Goal: Information Seeking & Learning: Learn about a topic

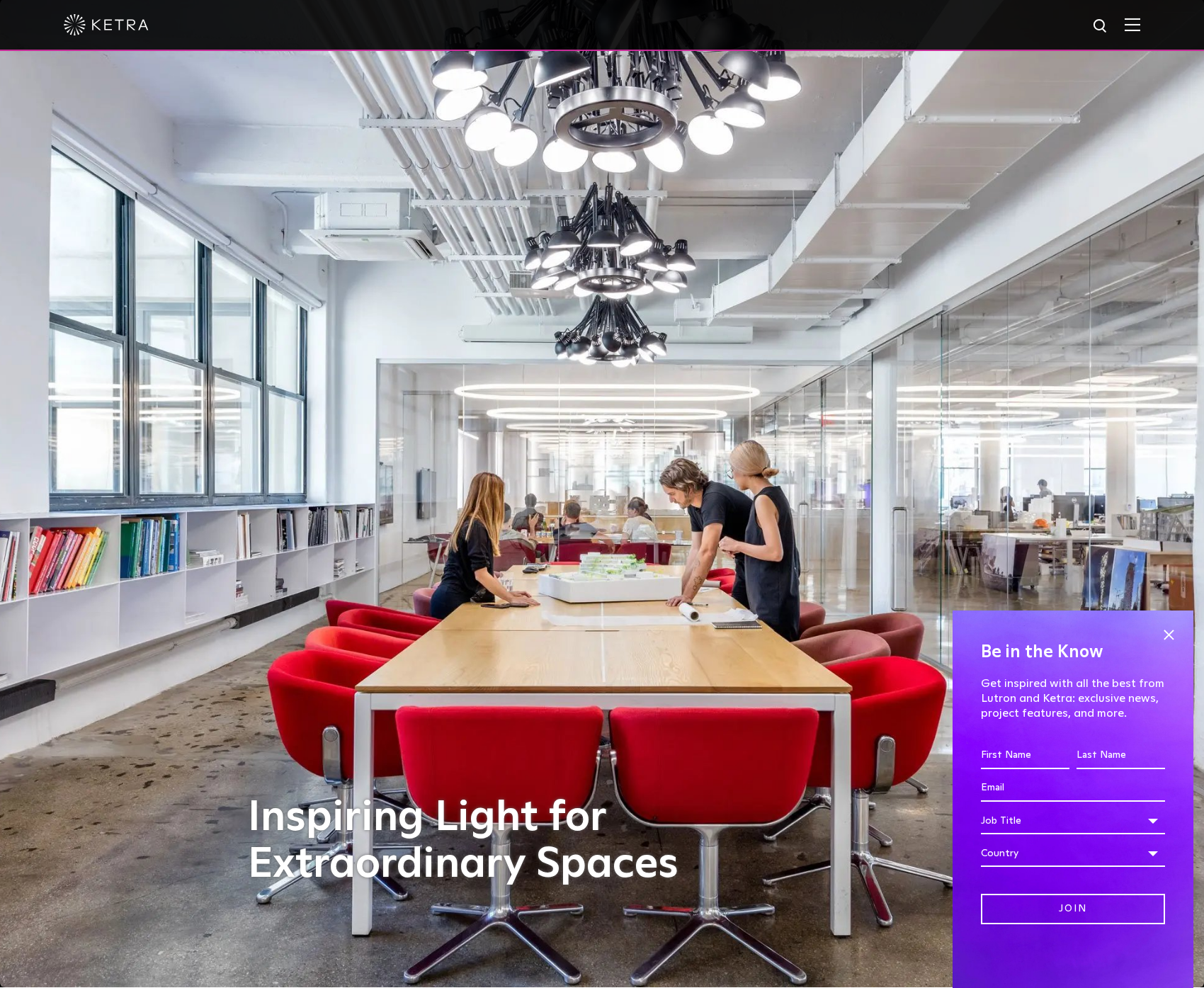
scroll to position [2, 0]
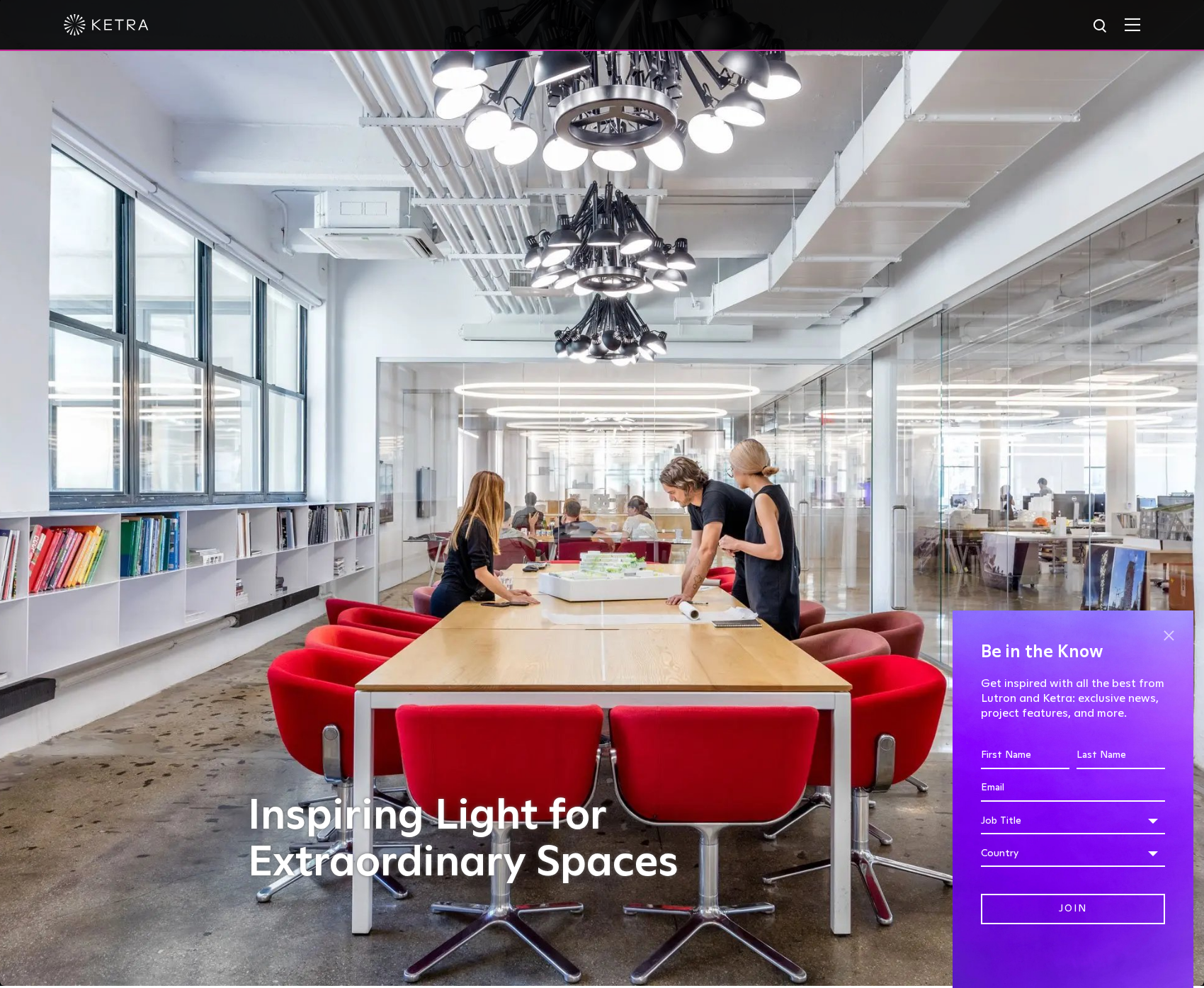
click at [1165, 637] on span at bounding box center [1169, 635] width 21 height 21
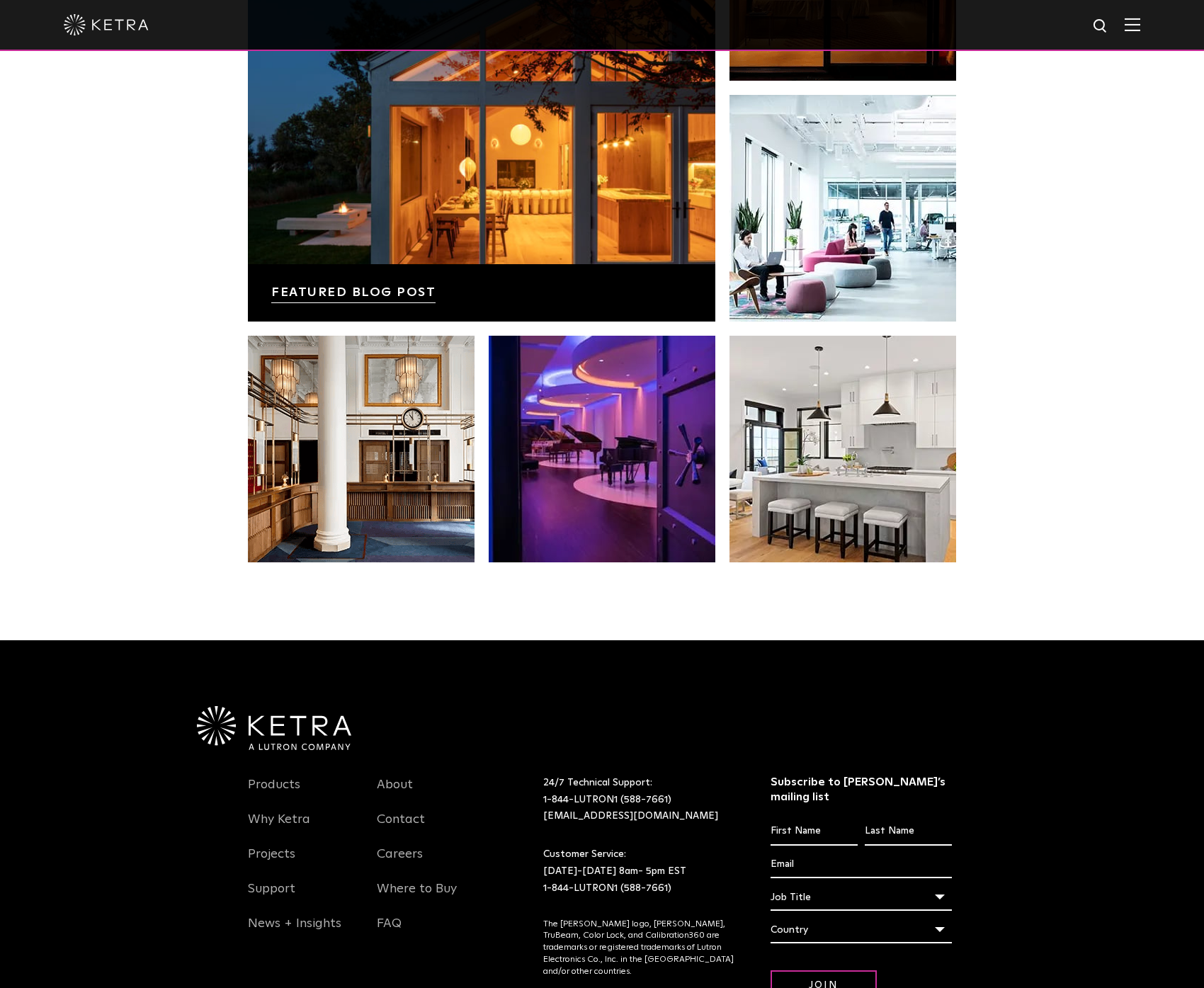
scroll to position [2976, 0]
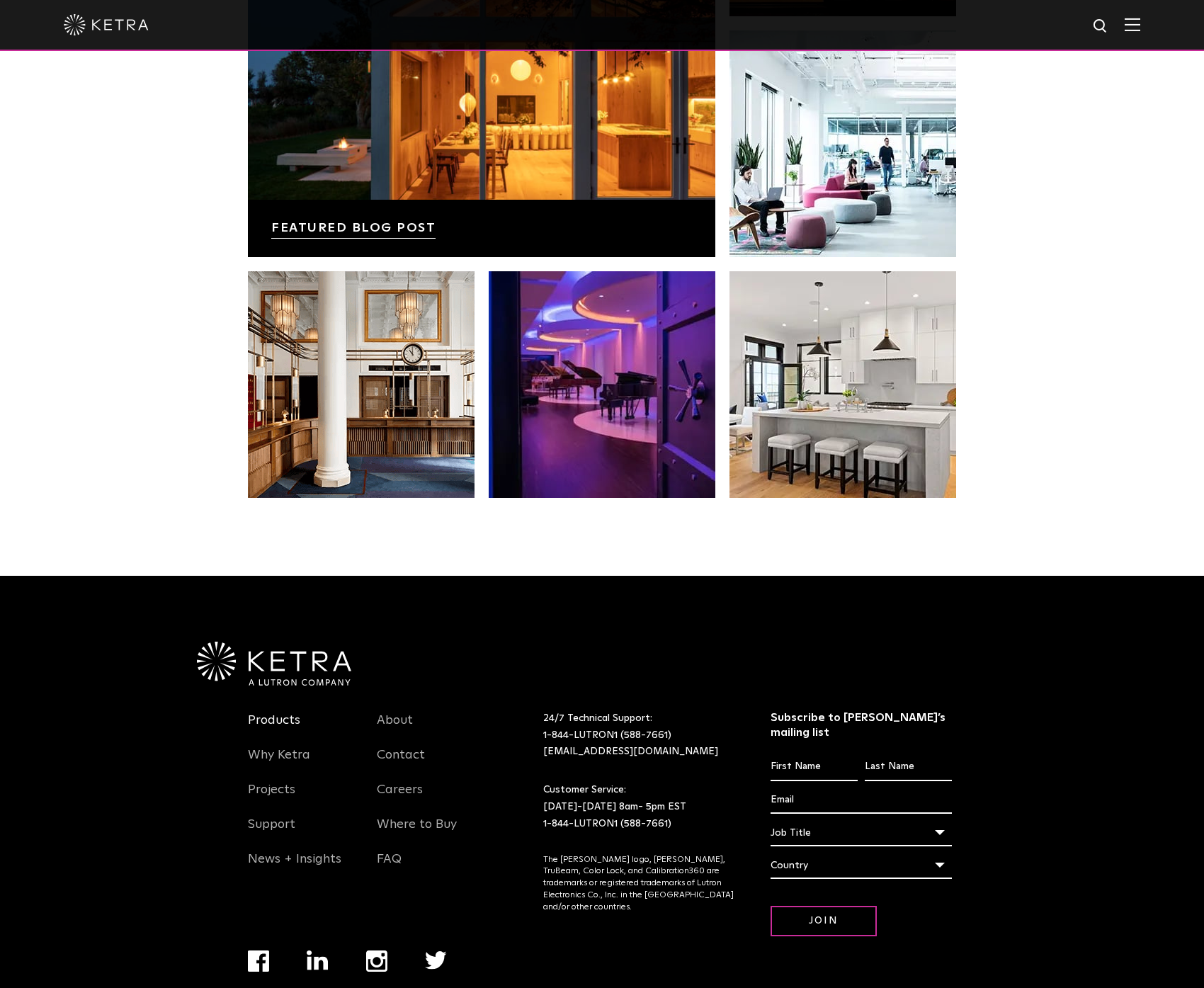
click at [276, 713] on link "Products" at bounding box center [274, 728] width 53 height 32
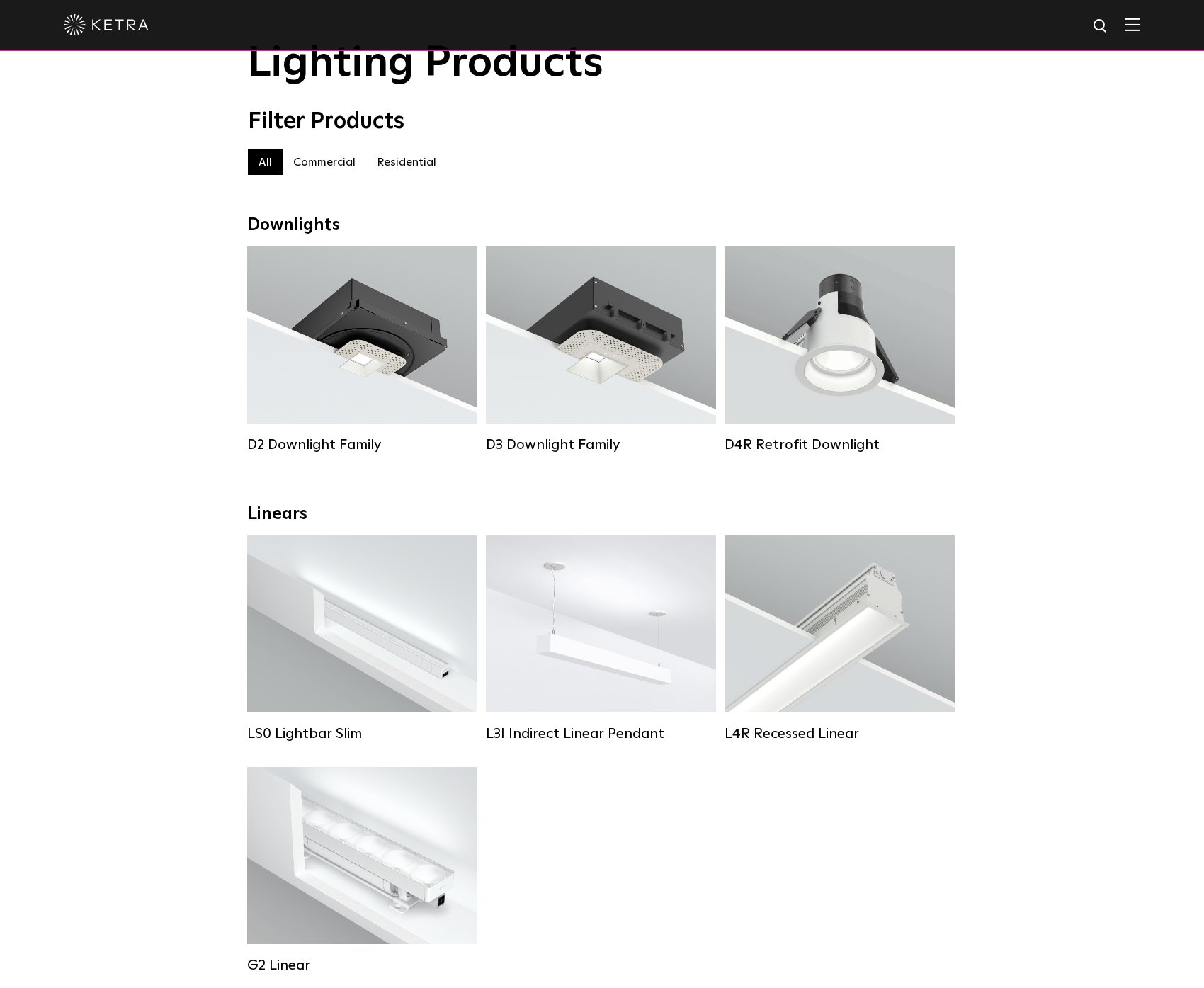
scroll to position [67, 0]
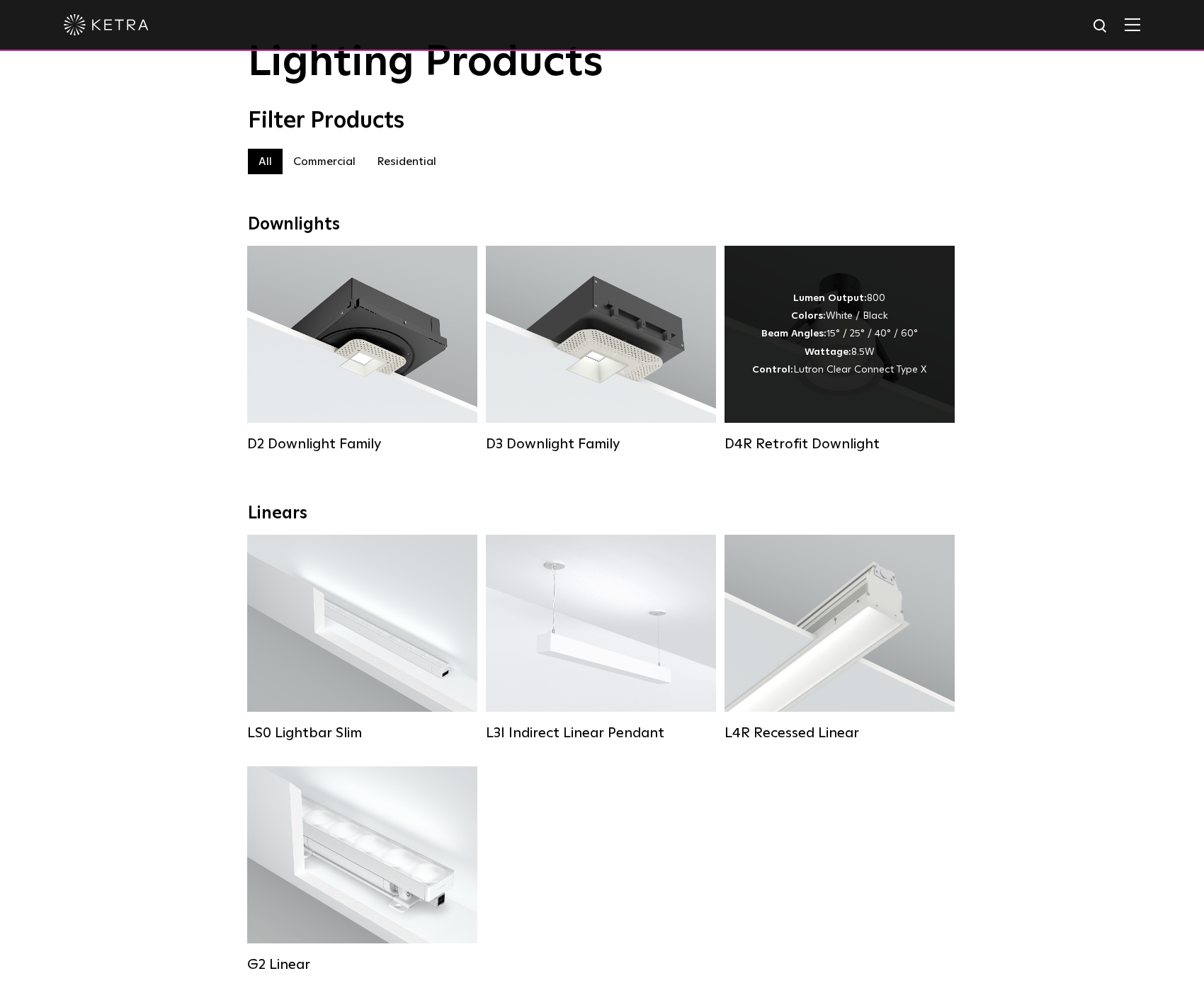
click at [919, 407] on div "Lumen Output: 800 Colors: White / Black Beam Angles: 15° / 25° / 40° / 60° Watt…" at bounding box center [839, 334] width 230 height 177
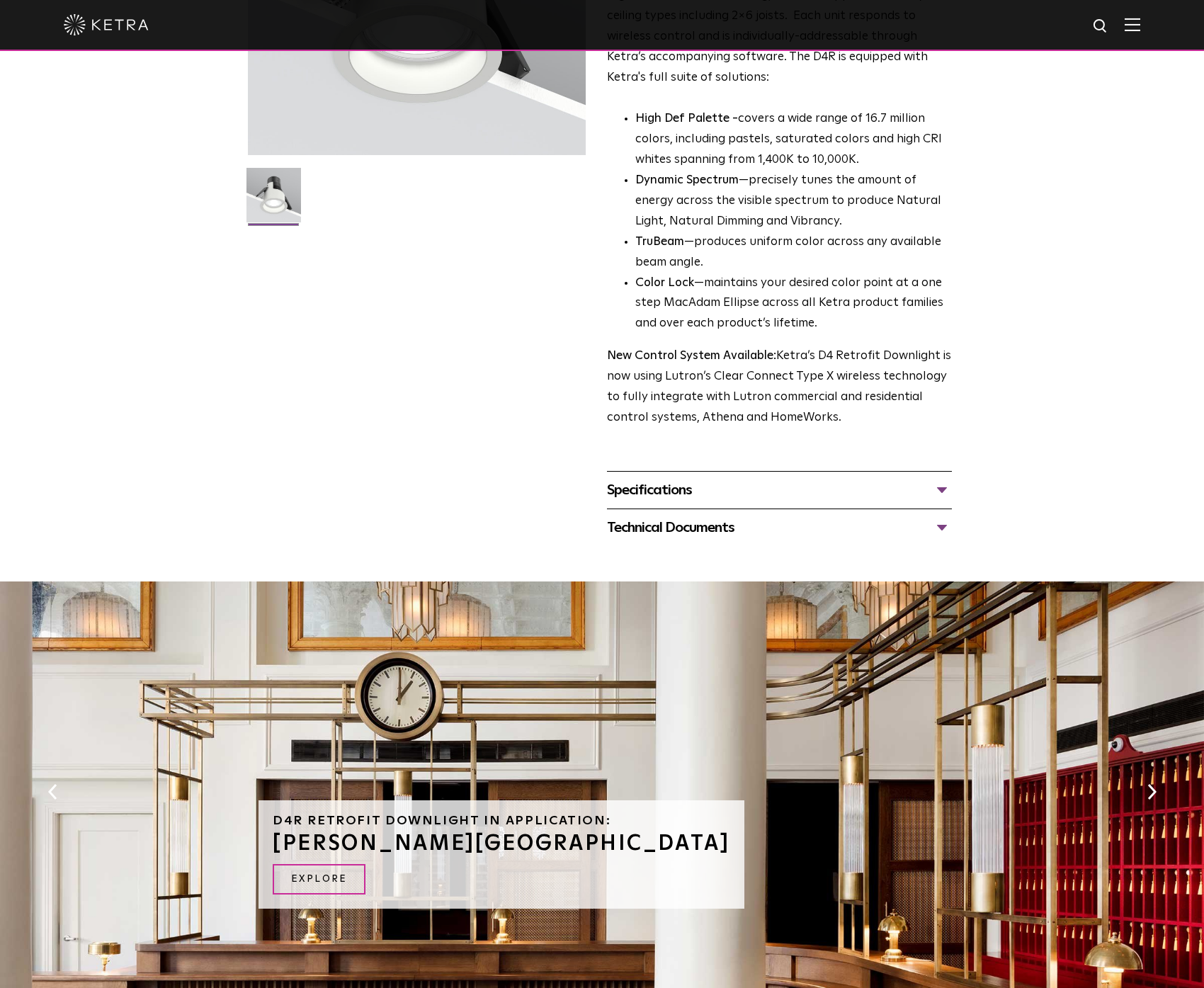
scroll to position [295, 0]
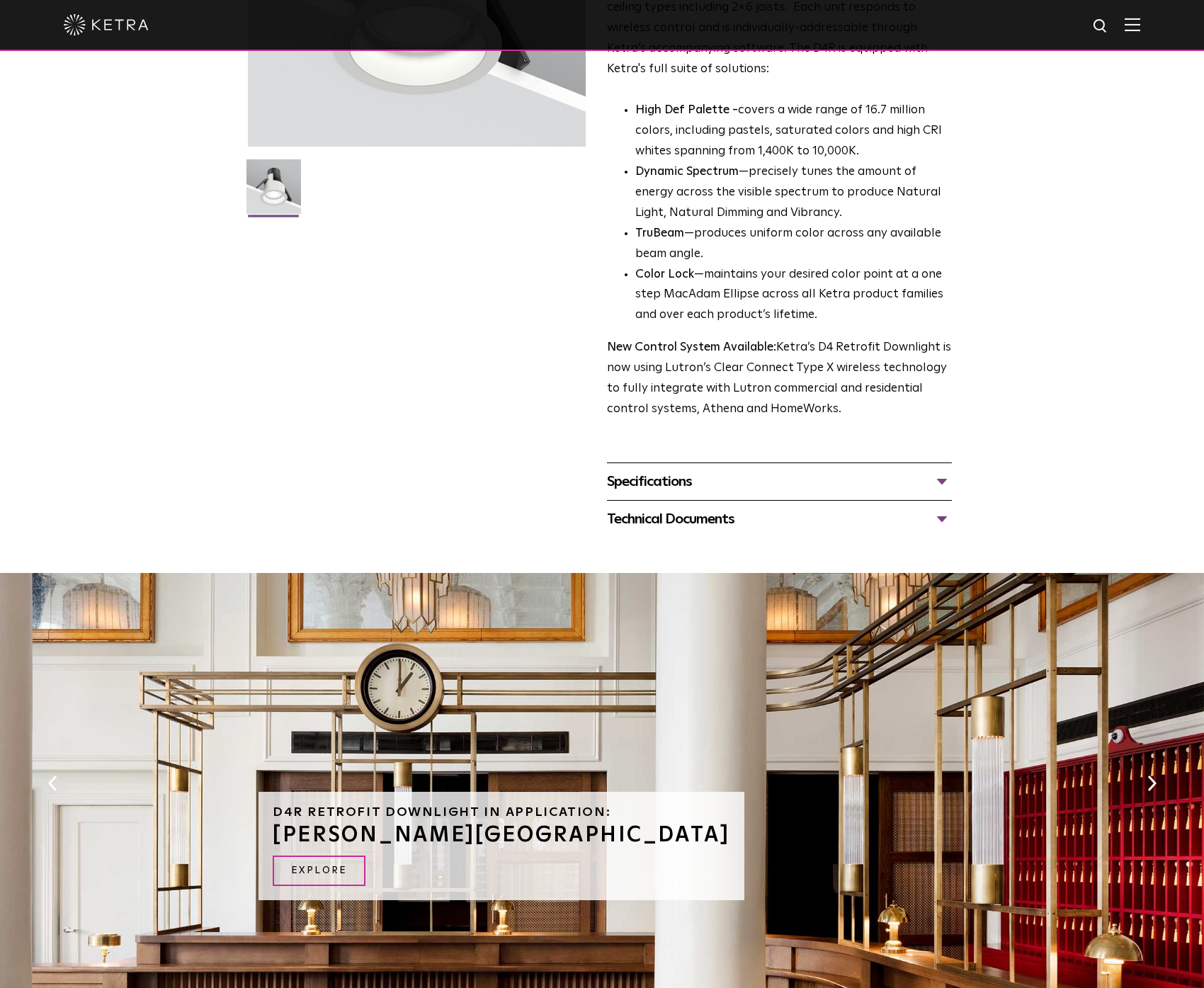
click at [946, 484] on div "Specifications" at bounding box center [779, 481] width 345 height 23
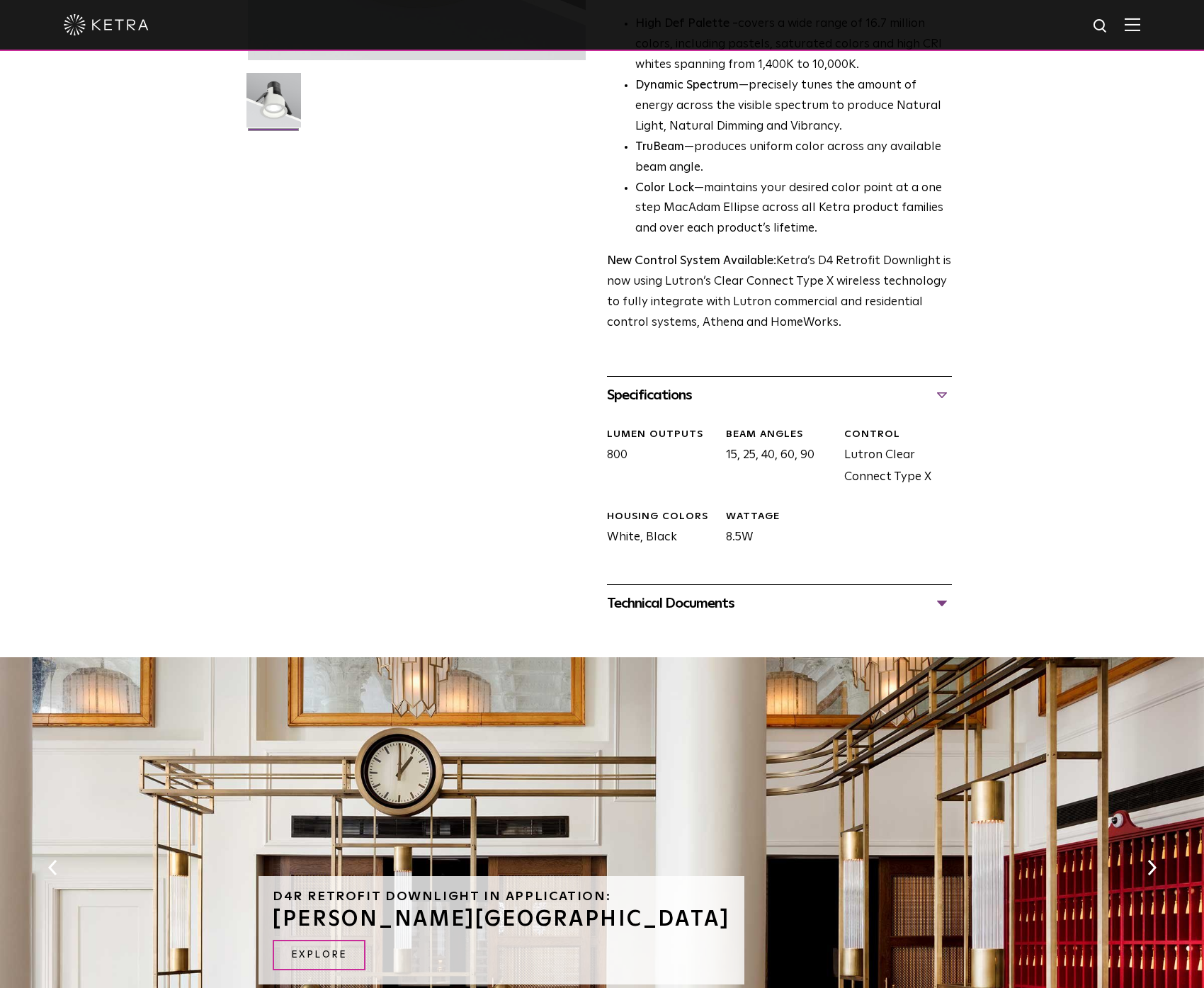
scroll to position [389, 0]
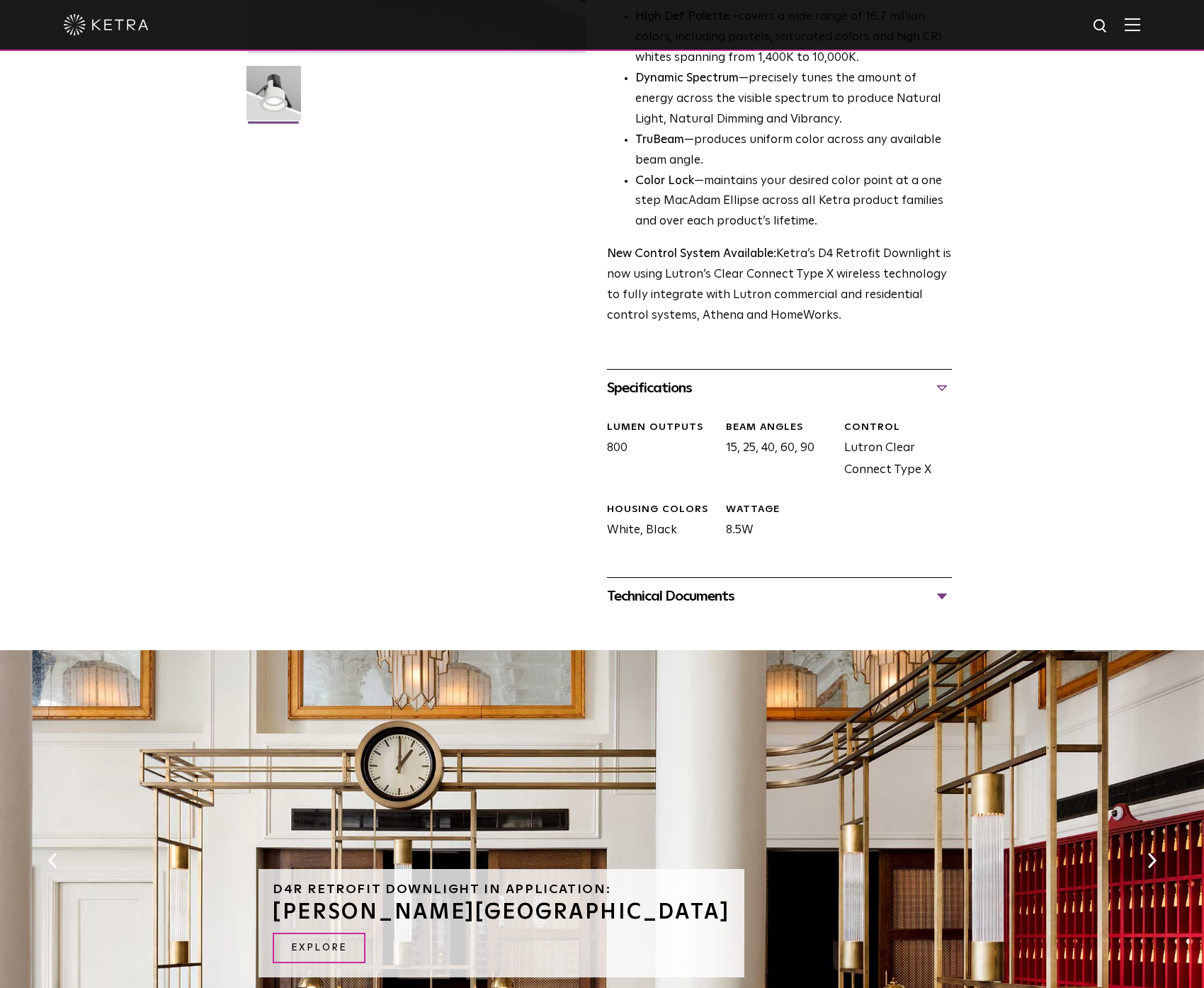
click at [944, 606] on div "Technical Documents" at bounding box center [779, 596] width 345 height 23
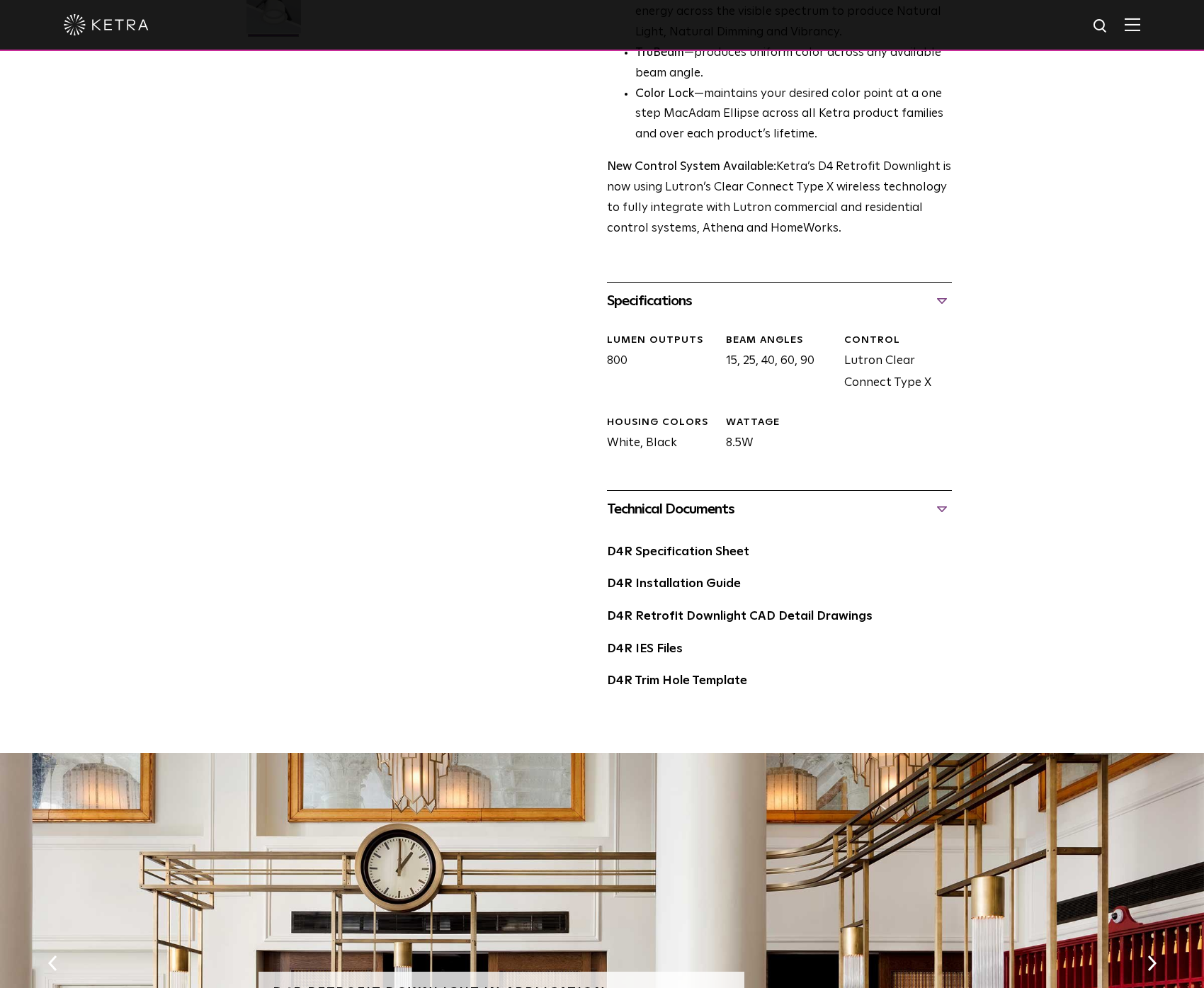
scroll to position [0, 0]
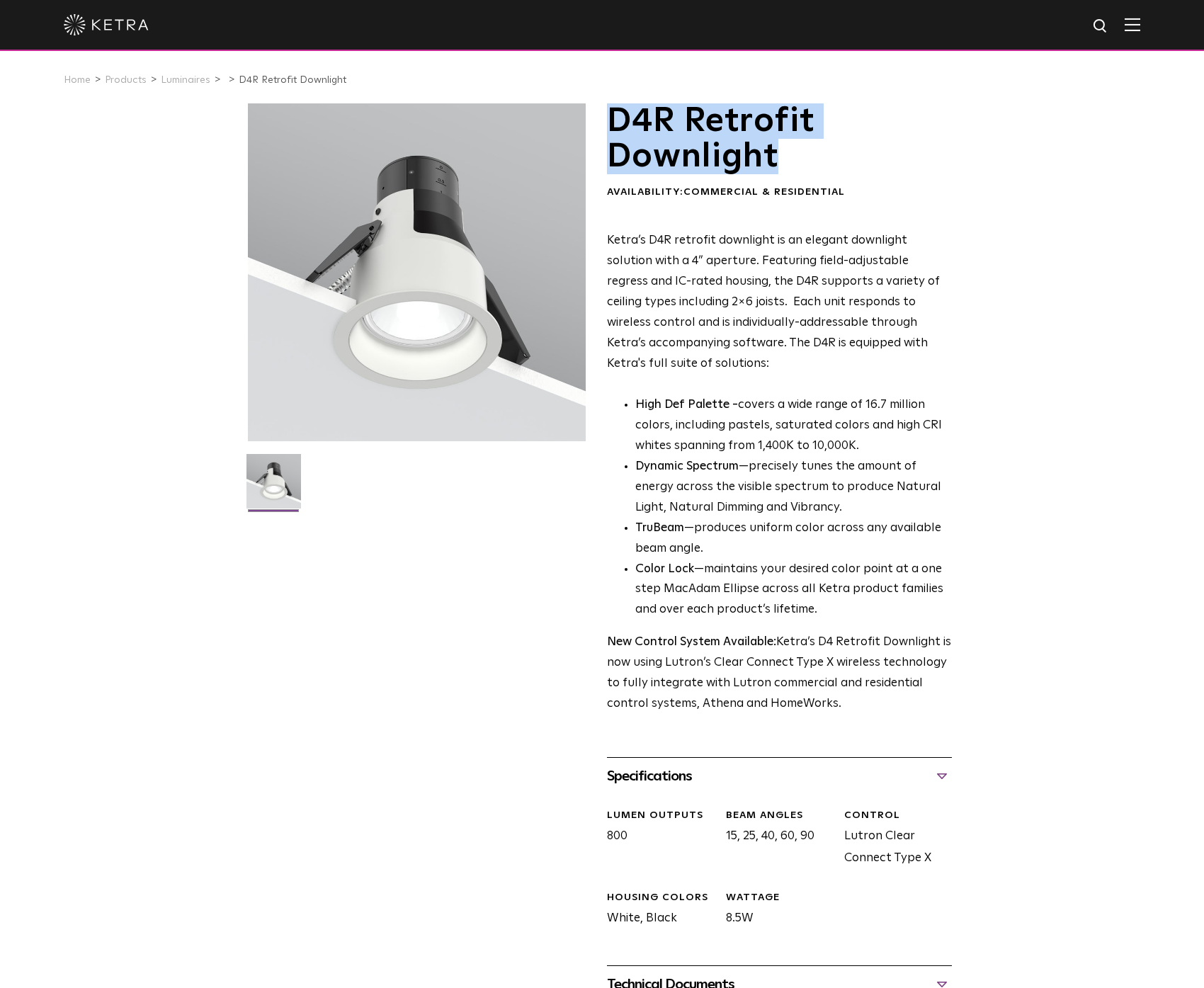
drag, startPoint x: 613, startPoint y: 117, endPoint x: 779, endPoint y: 150, distance: 169.2
click at [779, 150] on h1 "D4R Retrofit Downlight" at bounding box center [779, 138] width 345 height 72
drag, startPoint x: 663, startPoint y: 128, endPoint x: 805, endPoint y: 167, distance: 147.3
click at [805, 167] on h1 "D4R Retrofit Downlight" at bounding box center [779, 138] width 345 height 72
